Goal: Information Seeking & Learning: Find specific fact

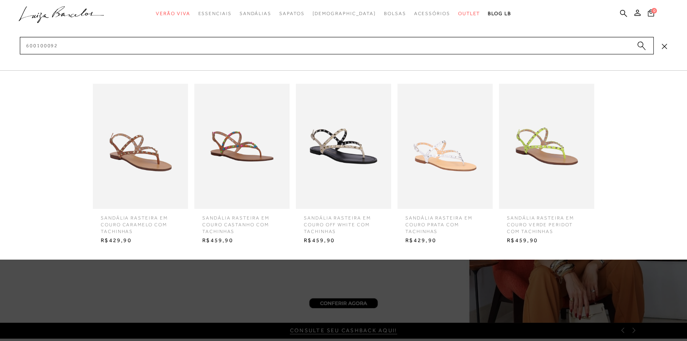
type input "6001000923"
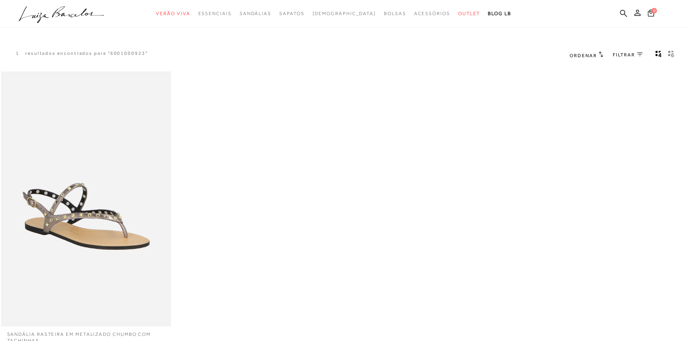
click at [127, 173] on img at bounding box center [86, 199] width 168 height 252
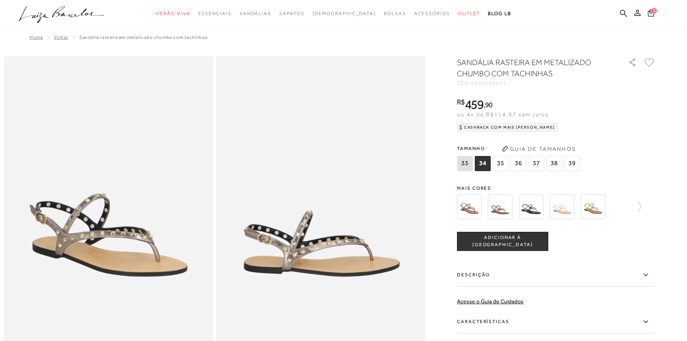
click at [538, 178] on div "SANDÁLIA RASTEIRA EM METALIZADO CHUMBO COM TACHINHAS CÓD: 6001000923 × É necess…" at bounding box center [556, 233] width 198 height 353
click at [536, 193] on div at bounding box center [540, 206] width 171 height 29
click at [536, 201] on img at bounding box center [531, 206] width 25 height 25
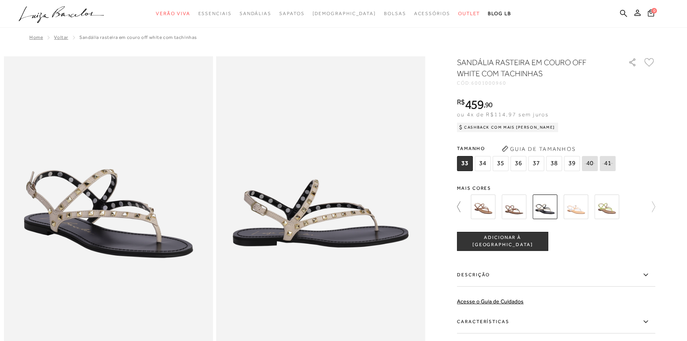
click at [461, 210] on icon at bounding box center [462, 206] width 11 height 11
click at [464, 210] on icon at bounding box center [462, 206] width 11 height 11
click at [487, 205] on img at bounding box center [483, 206] width 25 height 25
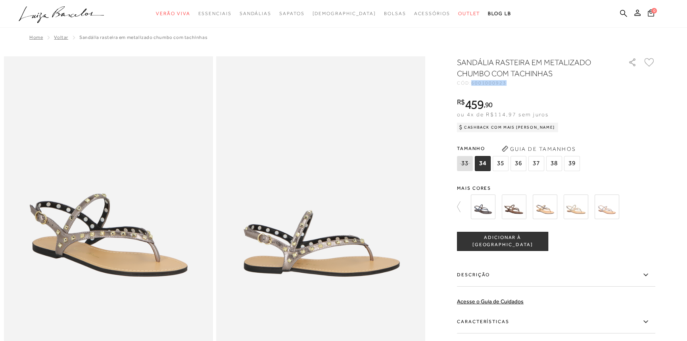
drag, startPoint x: 475, startPoint y: 83, endPoint x: 510, endPoint y: 81, distance: 34.6
click at [510, 81] on div "CÓD: 6001000923" at bounding box center [536, 83] width 159 height 5
copy span "6001000923"
